Goal: Transaction & Acquisition: Purchase product/service

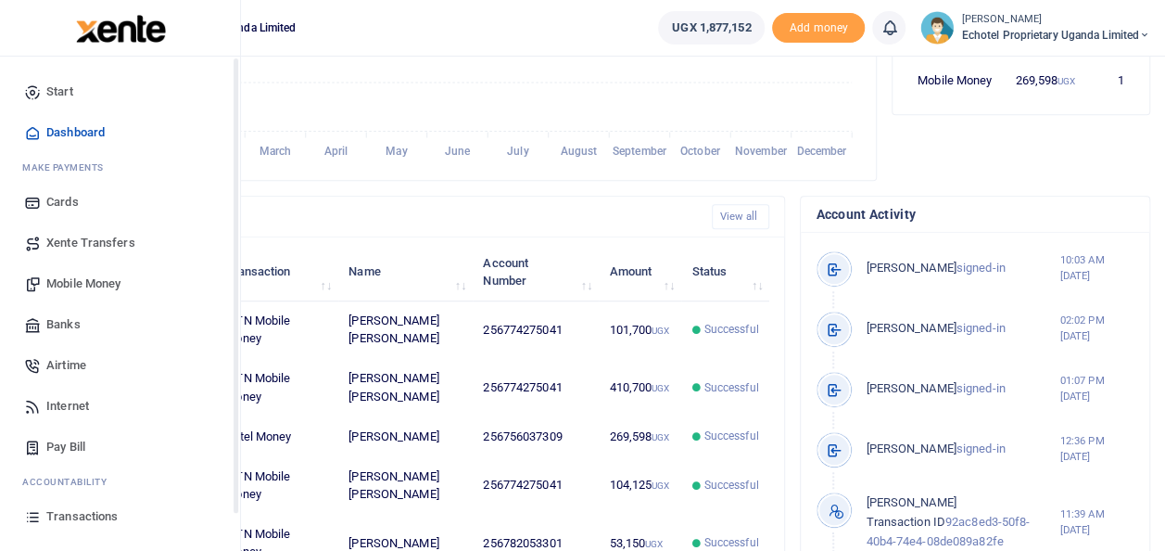
scroll to position [15, 15]
click at [97, 280] on span "Mobile Money" at bounding box center [83, 283] width 74 height 19
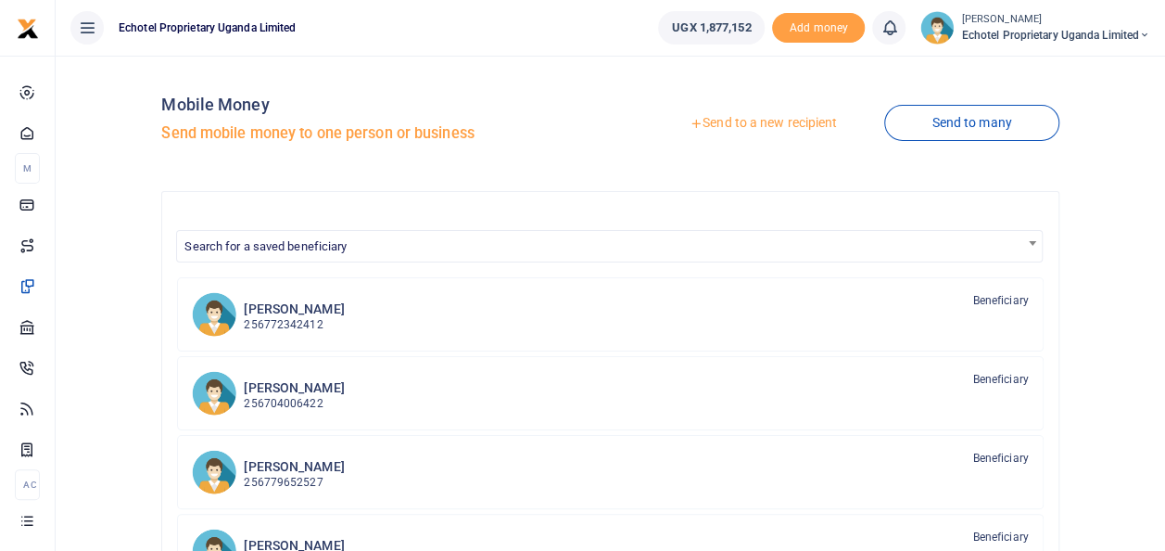
click at [783, 126] on link "Send to a new recipient" at bounding box center [764, 123] width 242 height 33
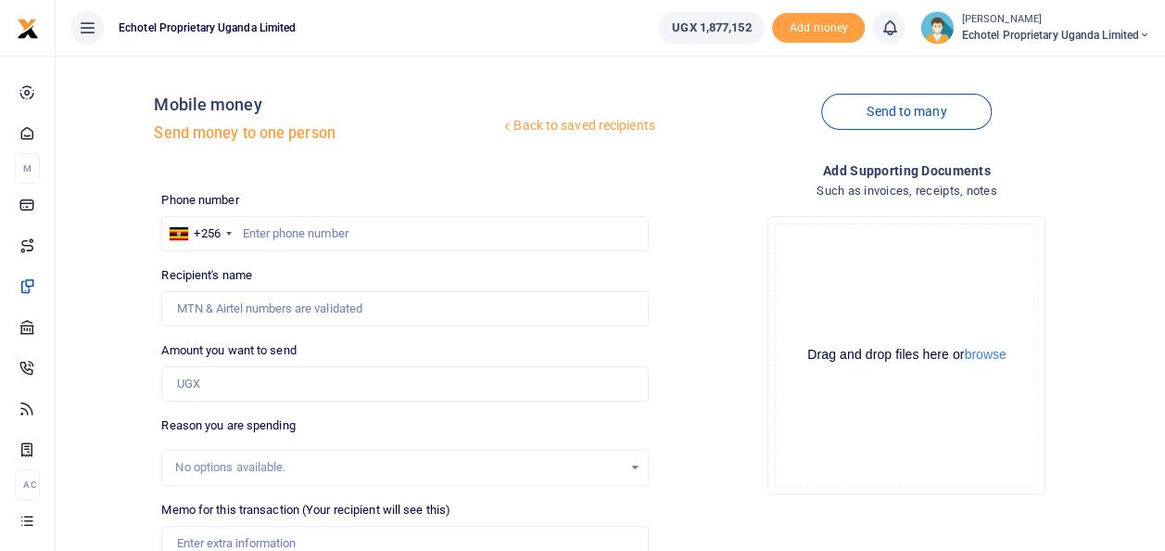
click at [326, 222] on div at bounding box center [582, 275] width 1165 height 551
click at [300, 228] on input "text" at bounding box center [404, 233] width 487 height 35
paste input "0782224154"
type input "0782224154"
type input "Kityo James"
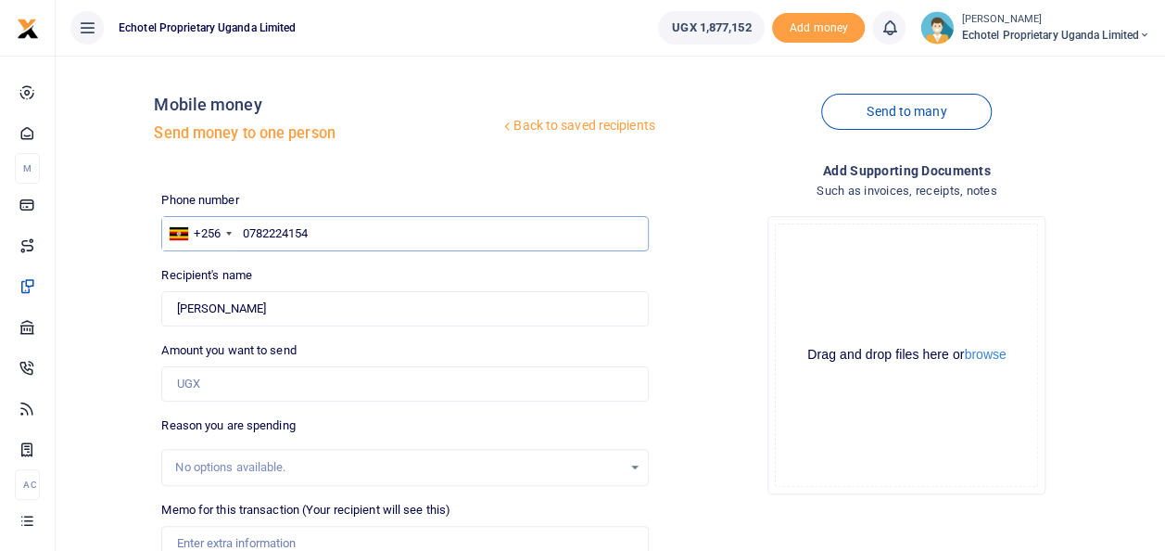
click at [252, 231] on input "0782224154" at bounding box center [404, 233] width 487 height 35
type input "782224154"
click at [211, 369] on input "Amount you want to send" at bounding box center [404, 383] width 487 height 35
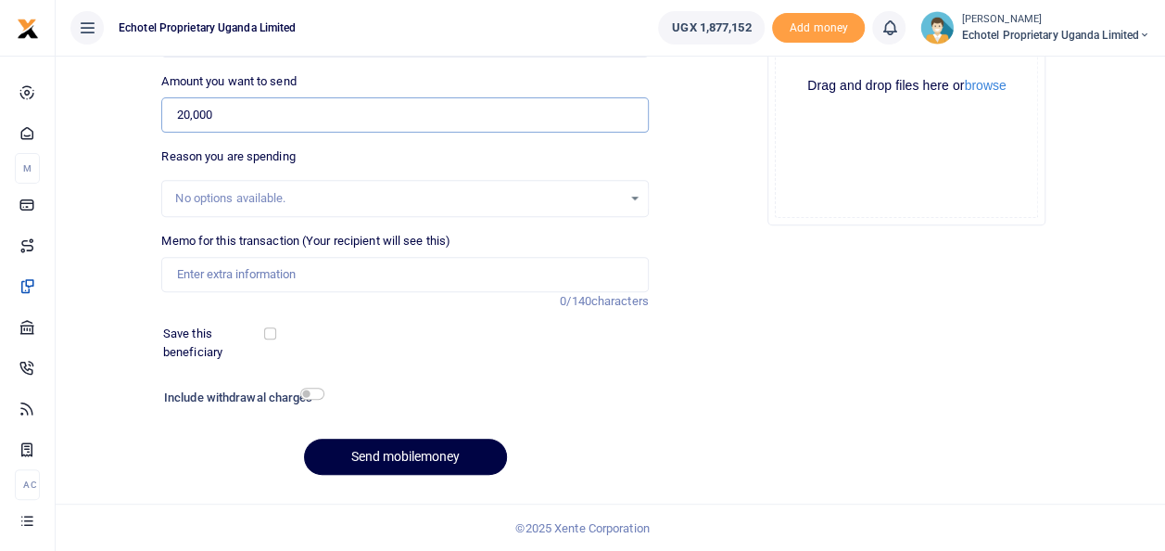
type input "20,000"
click at [228, 263] on input "Memo for this transaction (Your recipient will see this)" at bounding box center [404, 274] width 487 height 35
click at [287, 273] on input "Facilitation for" at bounding box center [404, 274] width 487 height 35
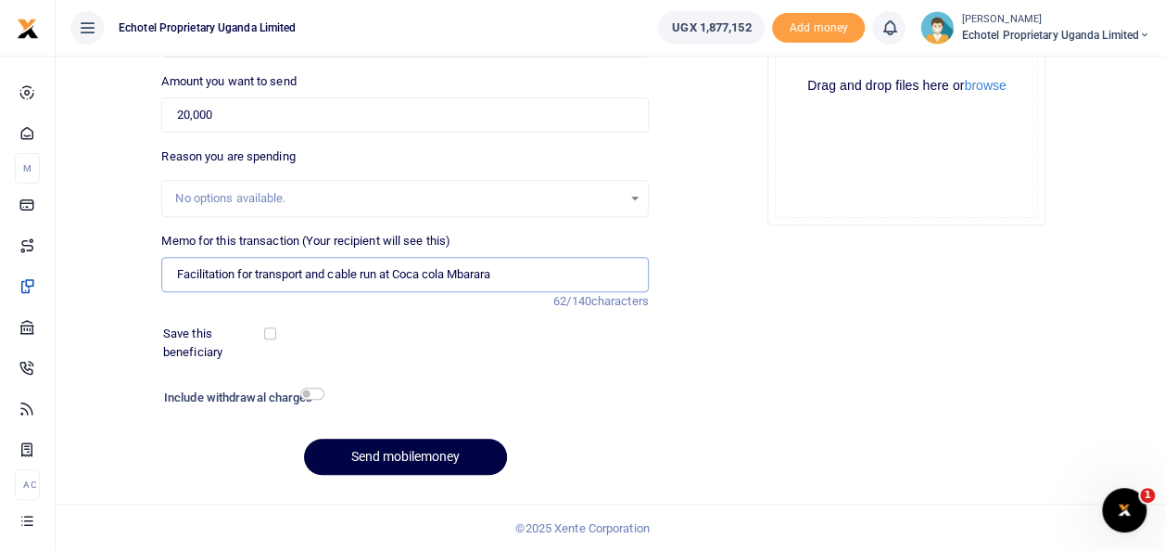
type input "Facilitation for transport and cable run at Coca cola Mbarara"
click at [313, 391] on input "checkbox" at bounding box center [312, 394] width 24 height 12
checkbox input "true"
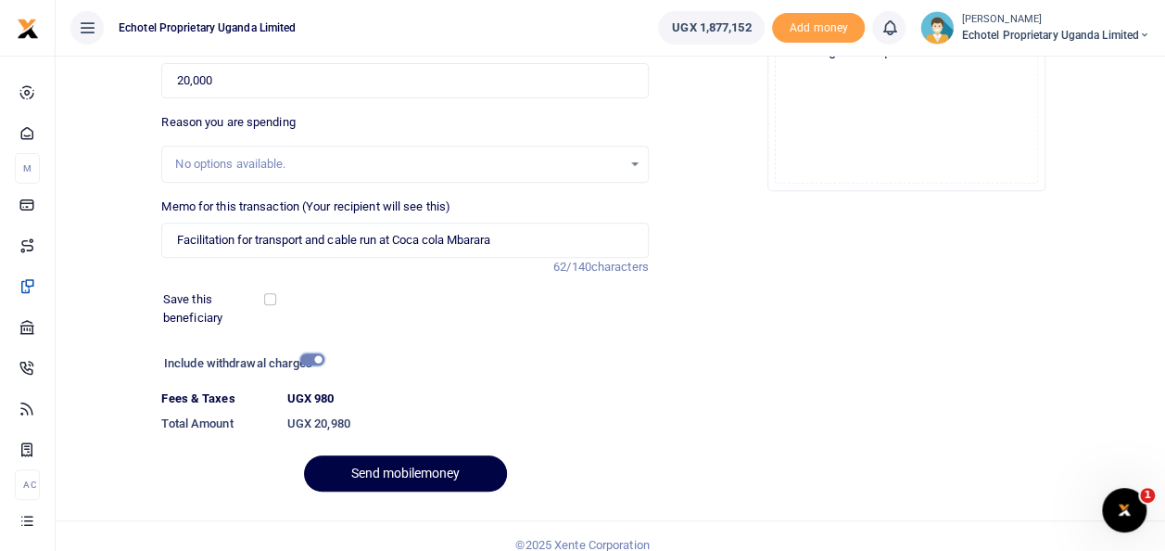
scroll to position [320, 0]
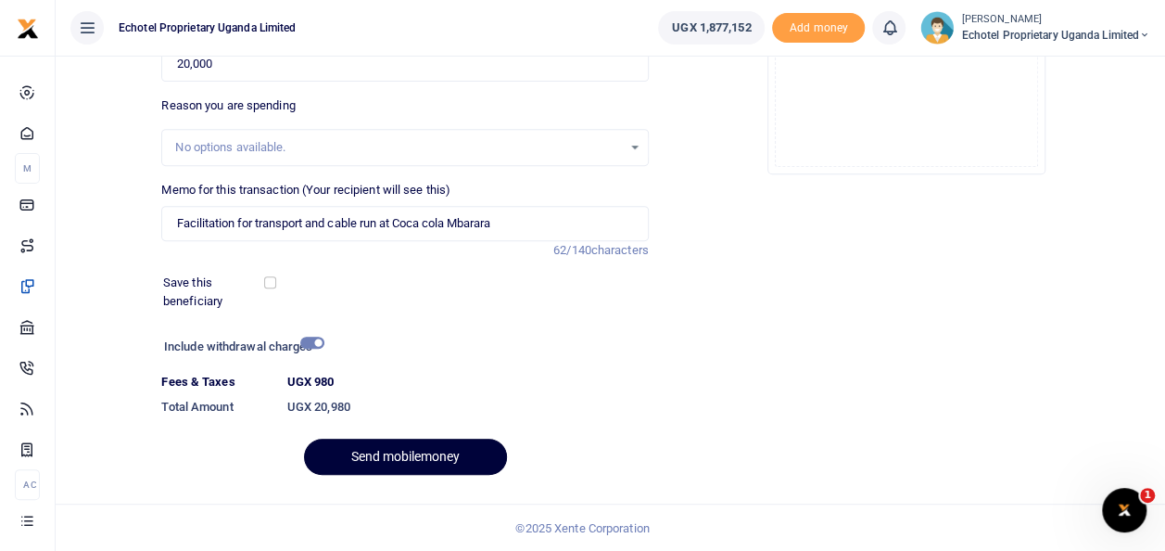
click at [359, 452] on button "Send mobilemoney" at bounding box center [405, 457] width 203 height 36
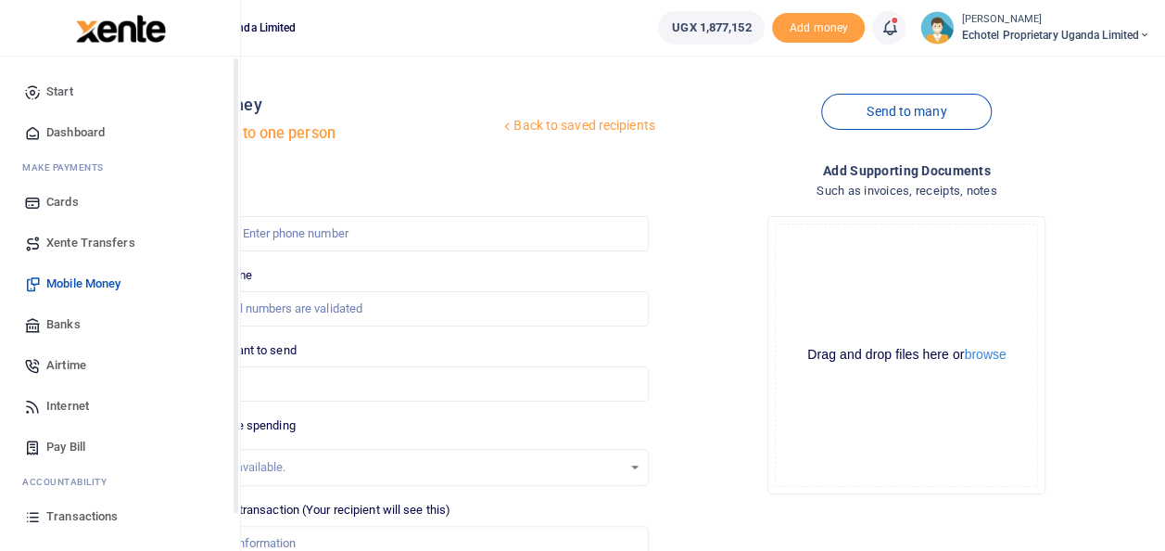
click at [68, 514] on span "Transactions" at bounding box center [81, 516] width 71 height 19
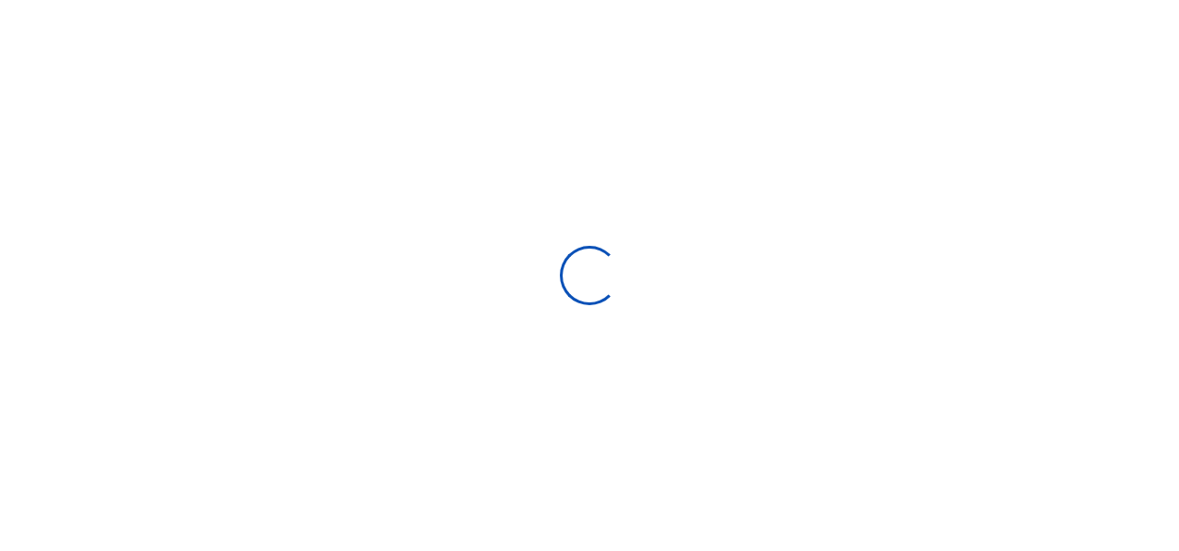
select select
type input "[DATE] - [DATE]"
